Goal: Task Accomplishment & Management: Complete application form

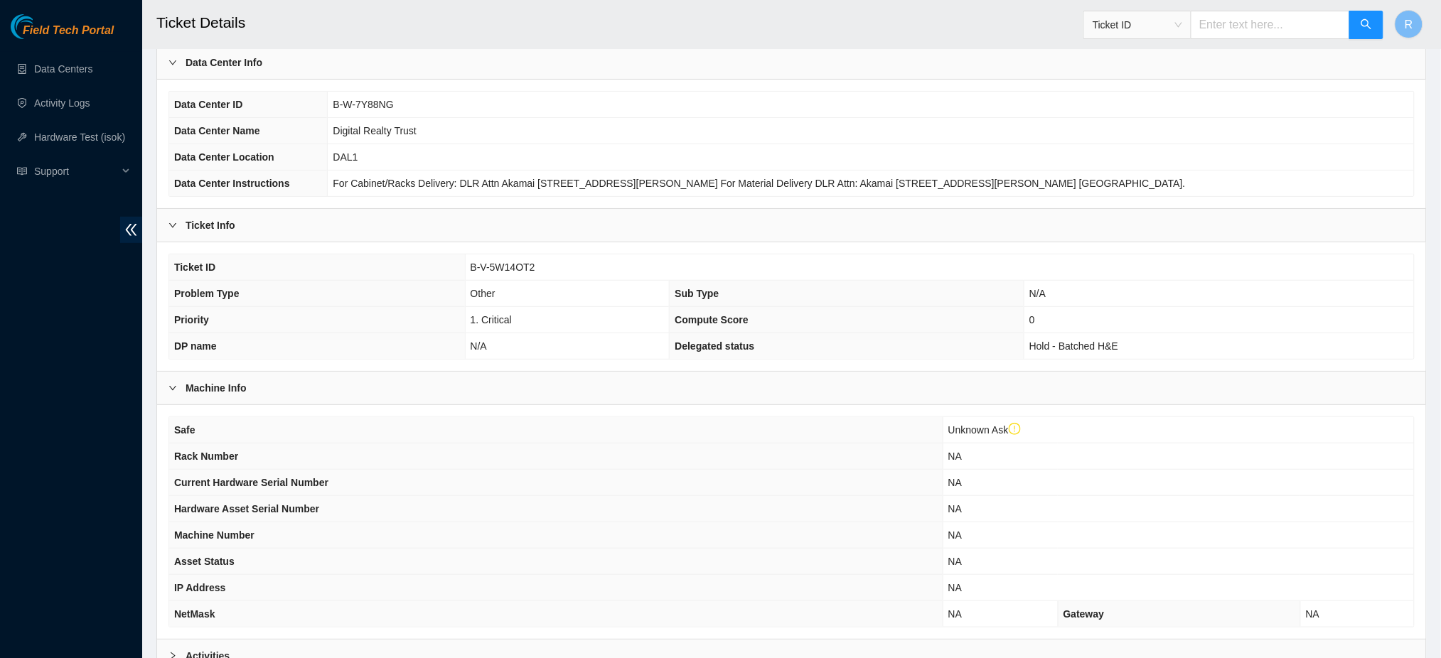
scroll to position [256, 0]
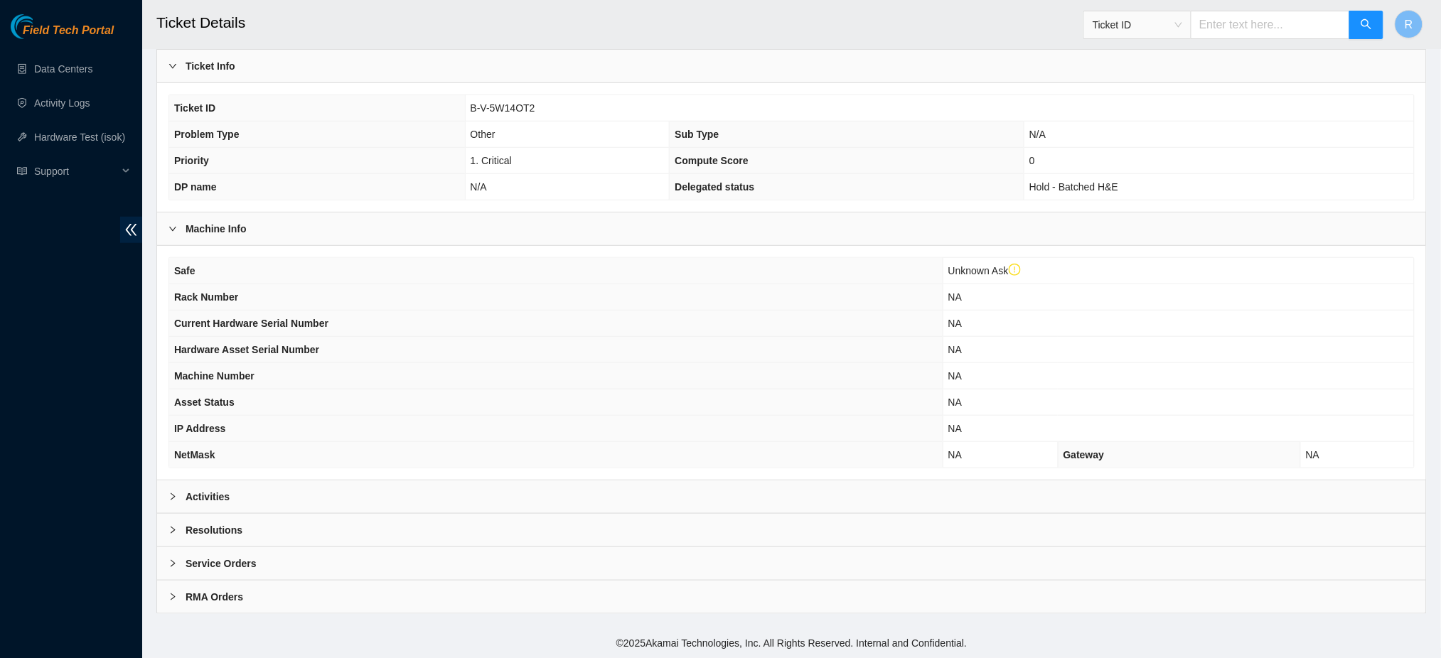
click at [529, 495] on div "Activities" at bounding box center [791, 497] width 1269 height 33
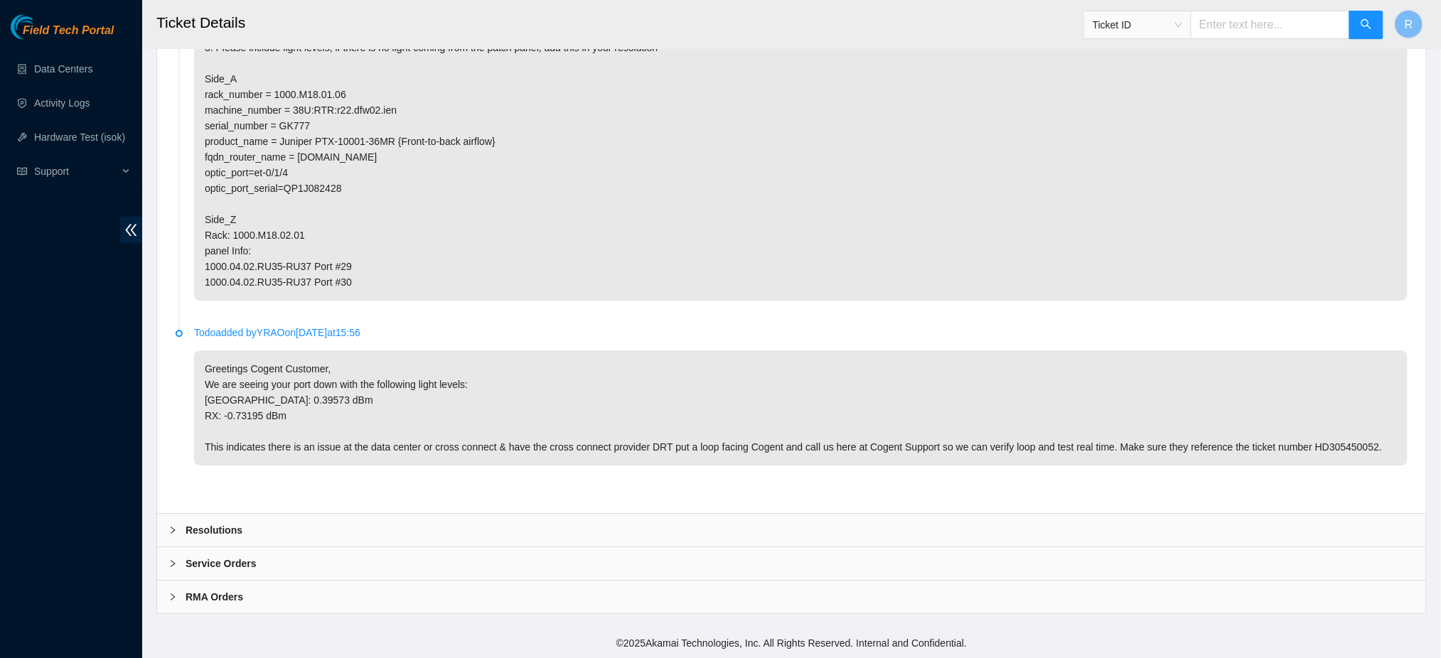
scroll to position [1328, 0]
click at [288, 532] on div "Resolutions" at bounding box center [791, 530] width 1269 height 33
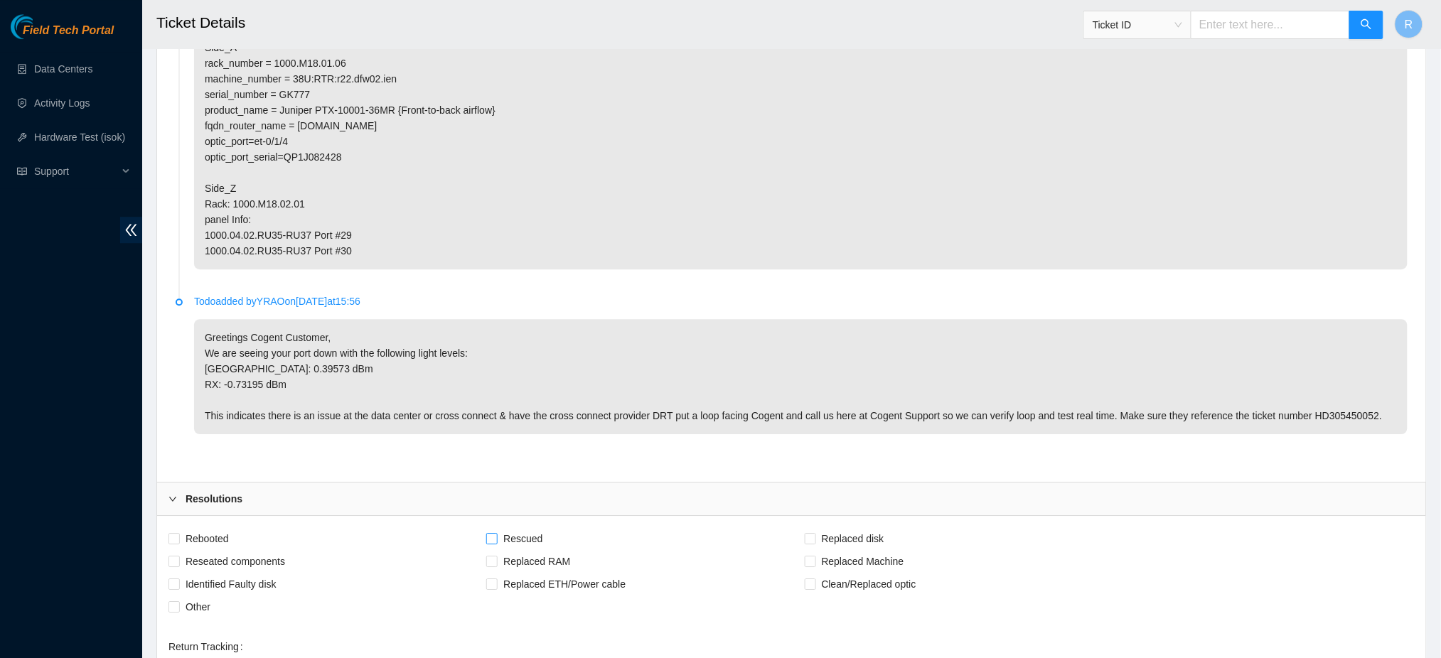
scroll to position [1665, 0]
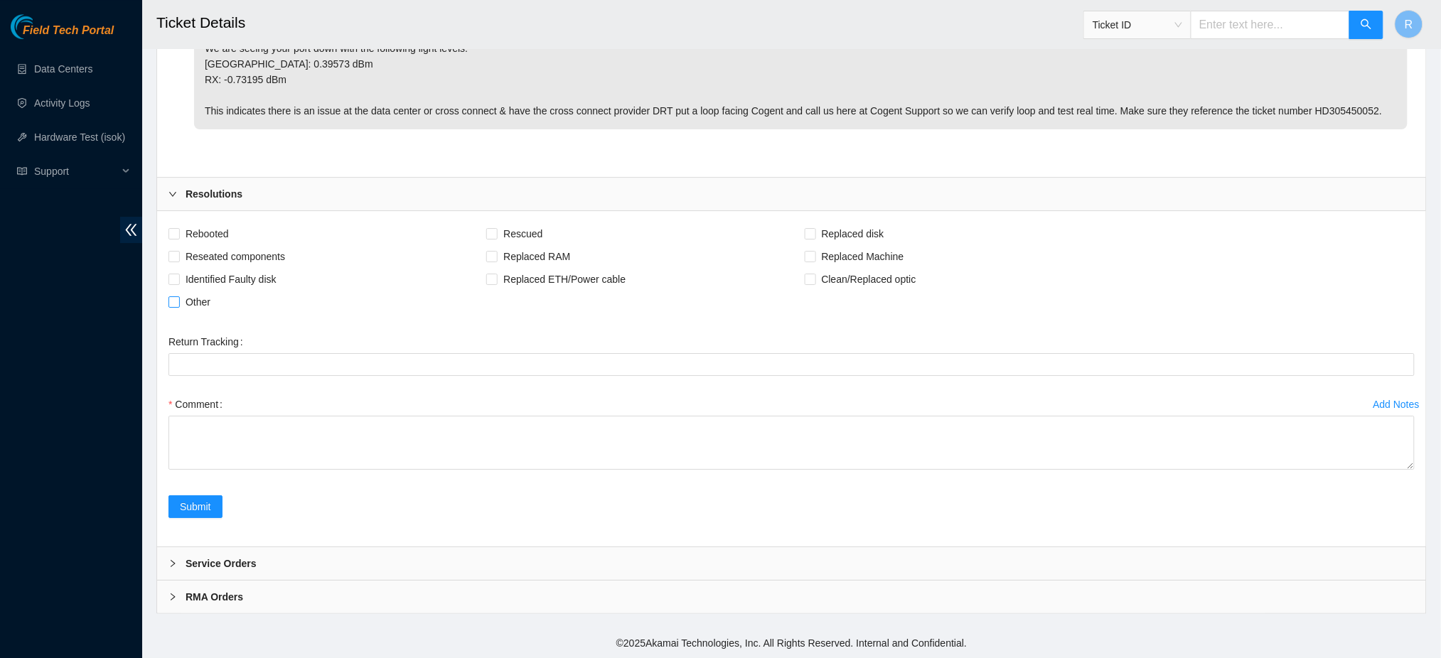
click at [187, 296] on span "Other" at bounding box center [198, 302] width 36 height 23
click at [178, 296] on input "Other" at bounding box center [173, 301] width 10 height 10
checkbox input "true"
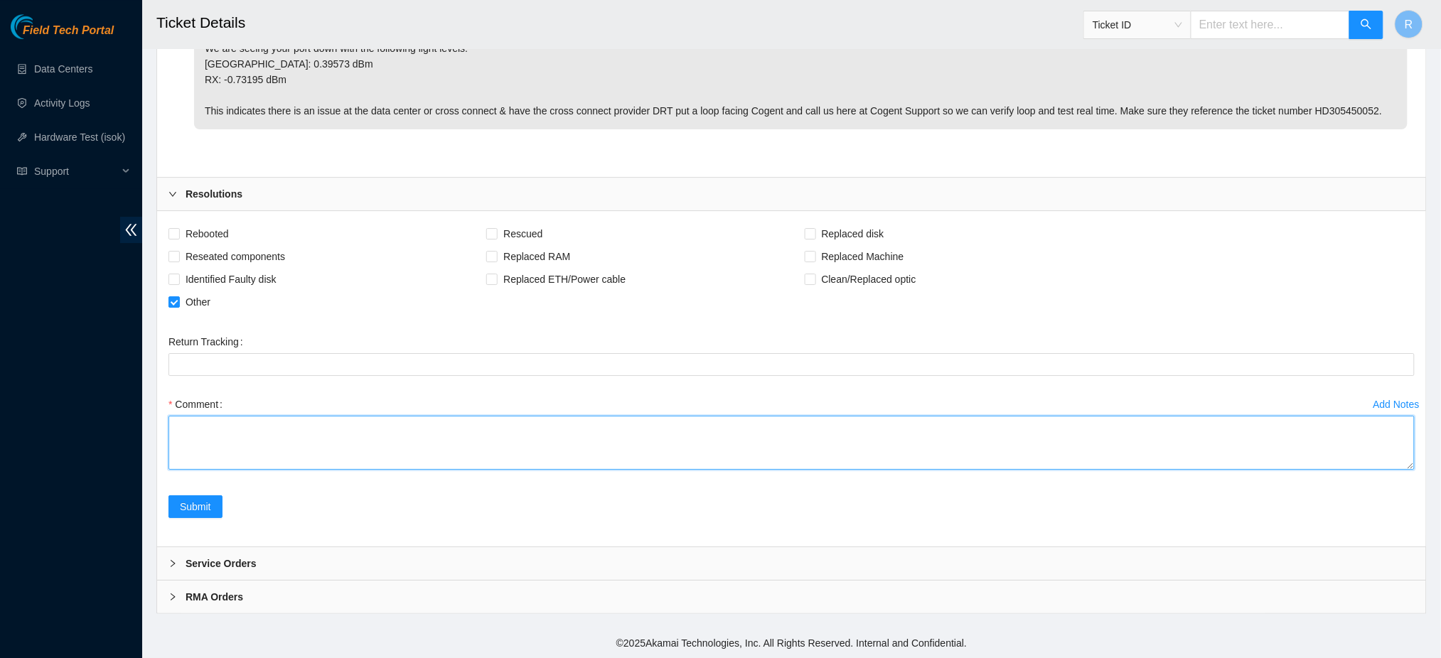
click at [319, 443] on textarea "Comment" at bounding box center [791, 443] width 1246 height 54
type textarea "P"
paste textarea "1000.M18.02.01.RU40-RU42-Slot 04 Ports 37/38"
click at [409, 427] on textarea "Loop in place @ 1000.M18.02.01.RU40-RU42-Slot 04 Ports 37/38" at bounding box center [791, 443] width 1246 height 54
click at [473, 428] on textarea "Loop in place @ 1000.M18.02.01.RU40-RU42-Slot 0 Ports 29/20" at bounding box center [791, 443] width 1246 height 54
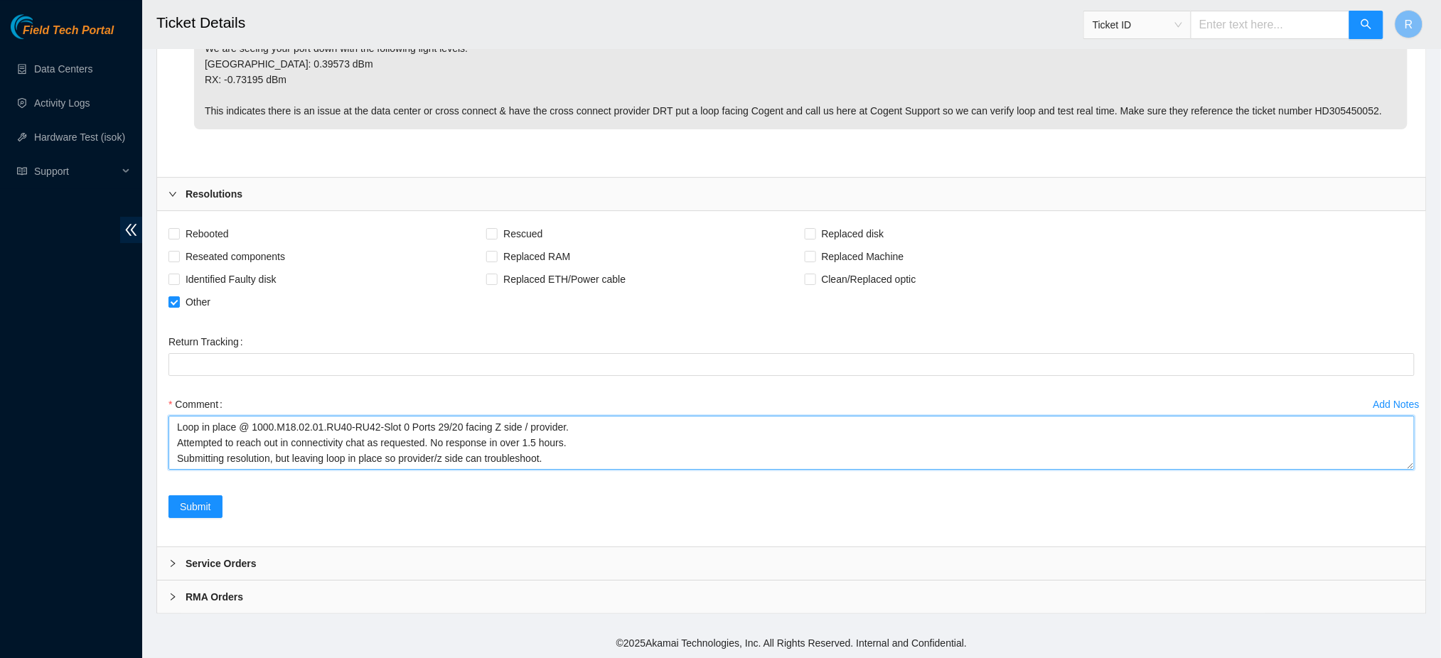
click at [403, 428] on textarea "Loop in place @ 1000.M18.02.01.RU40-RU42-Slot 0 Ports 29/20 facing Z side / pro…" at bounding box center [791, 443] width 1246 height 54
click at [446, 459] on textarea "Loop in place @ 1000.M18.02.01.RU40-RU42-Slot 3 Ports 29/20 facing Z side / pro…" at bounding box center [791, 443] width 1246 height 54
click at [473, 458] on textarea "Loop in place @ 1000.M18.02.01.RU40-RU42-Slot 3 Ports 29/20 facing Z side / pro…" at bounding box center [791, 443] width 1246 height 54
type textarea "Loop in place @ 1000.M18.02.01.RU40-RU42-Slot 3 Ports 29/20 facing Z side / pro…"
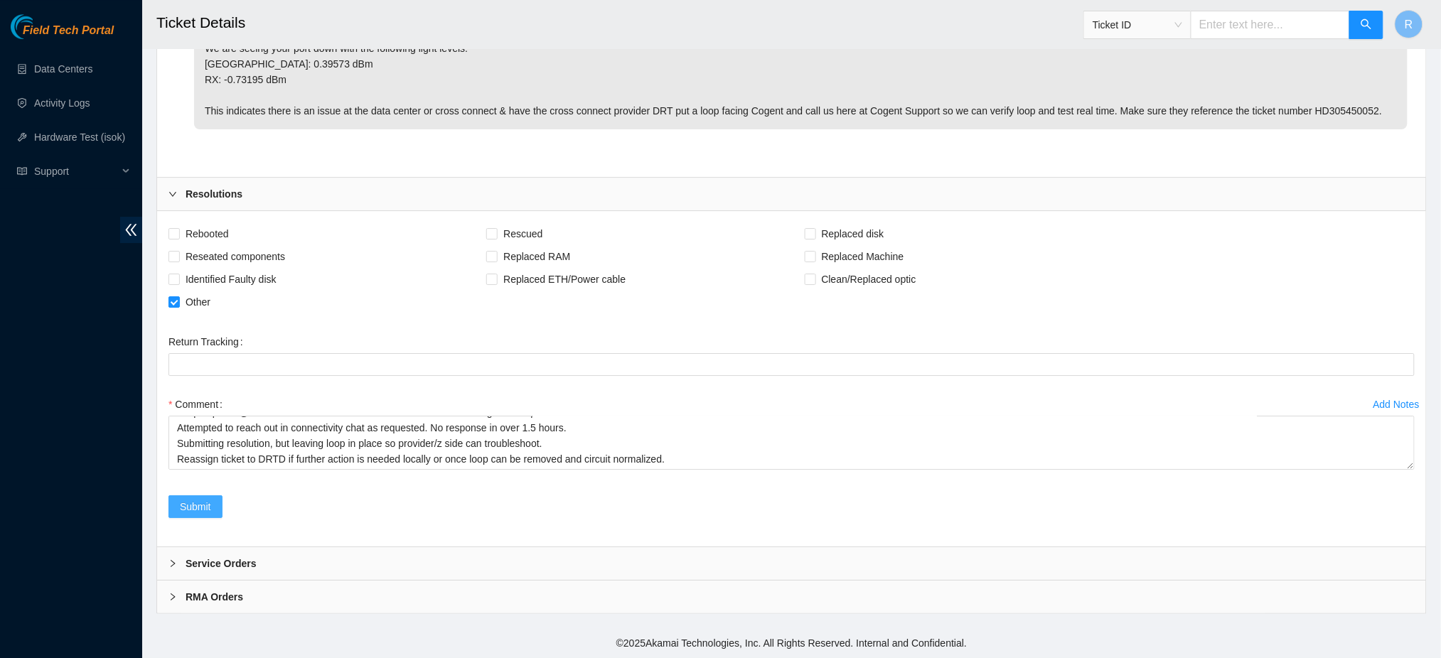
click at [191, 500] on span "Submit" at bounding box center [195, 507] width 31 height 16
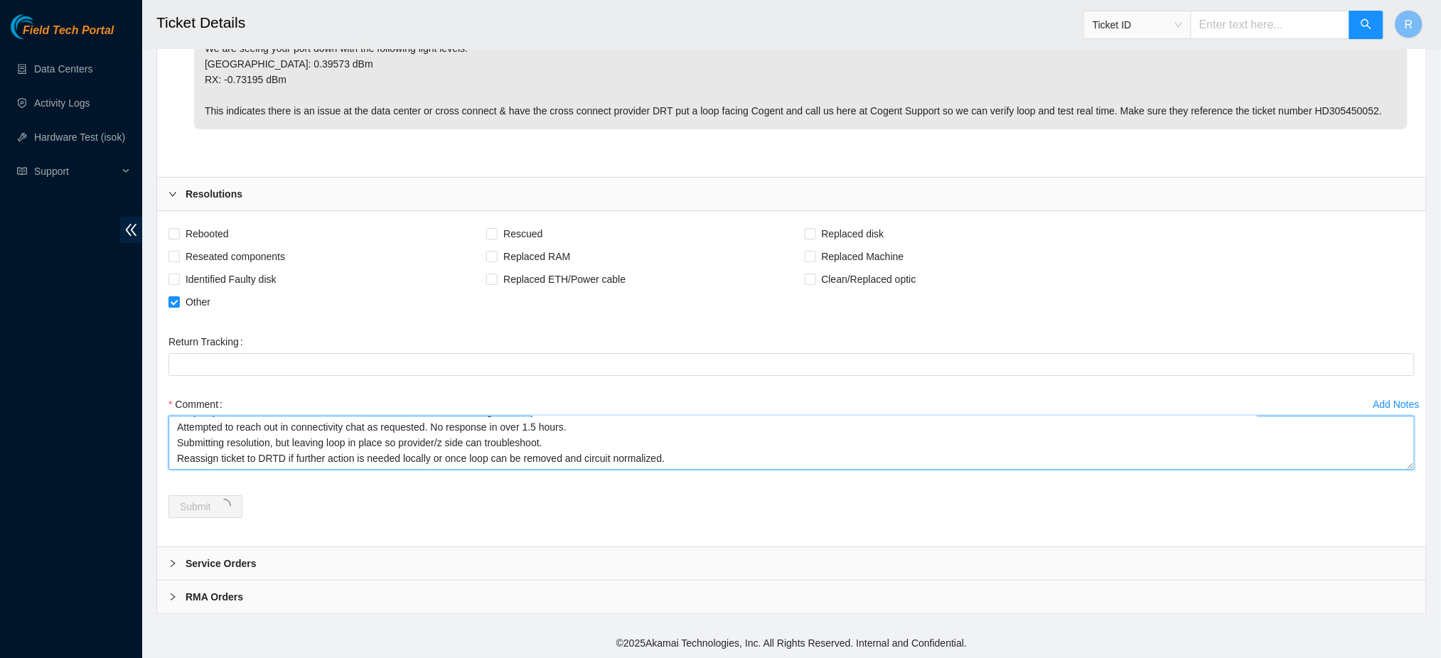
scroll to position [0, 0]
drag, startPoint x: 601, startPoint y: 456, endPoint x: 35, endPoint y: 339, distance: 577.9
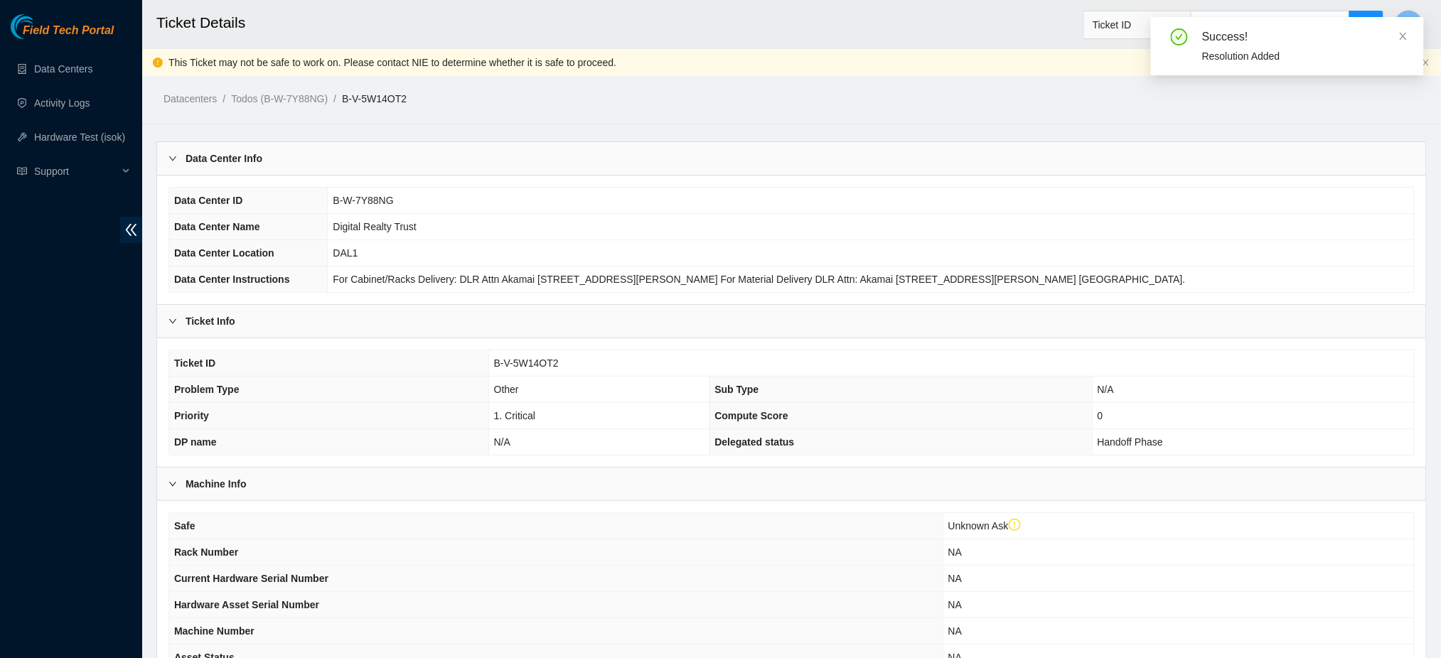
click at [790, 265] on td "DAL1" at bounding box center [871, 253] width 1086 height 26
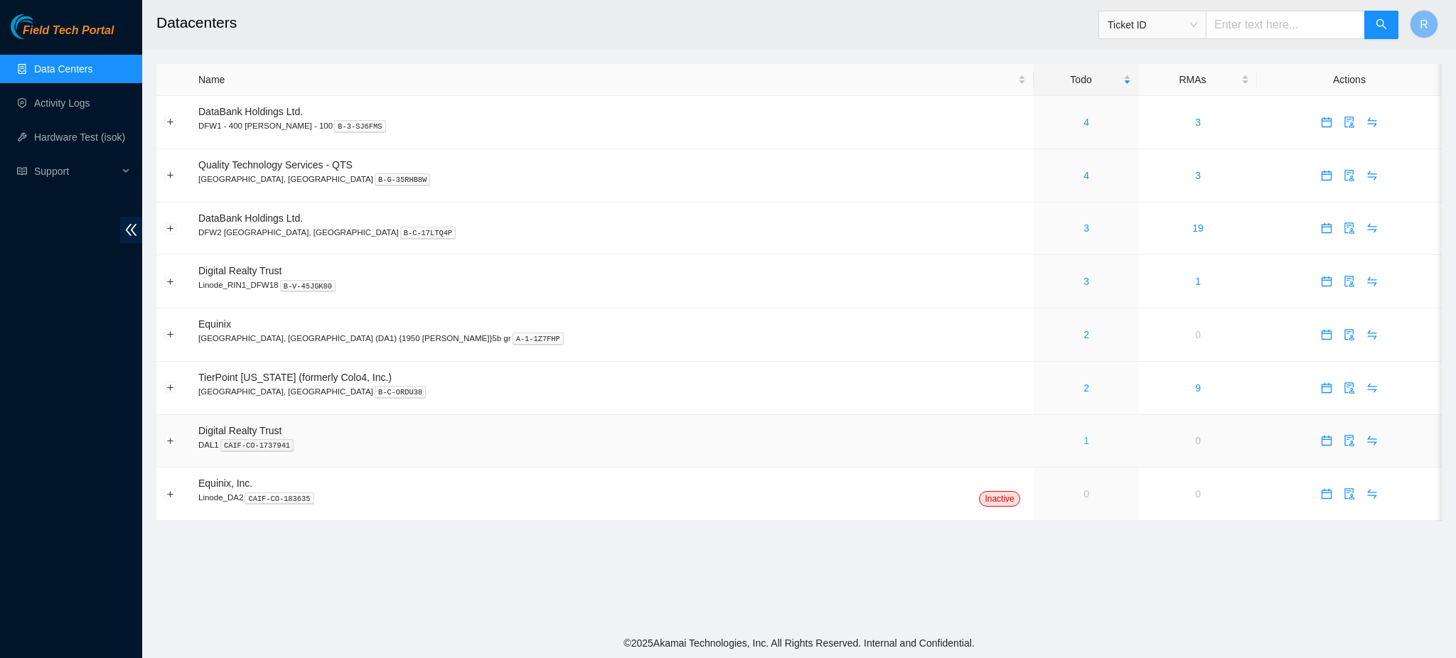
click at [1083, 439] on link "1" at bounding box center [1086, 440] width 6 height 11
